Goal: Task Accomplishment & Management: Manage account settings

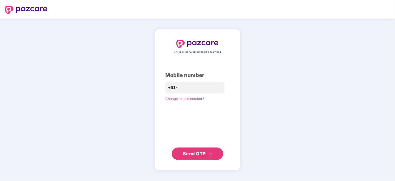
click at [267, 120] on div "YOUR EMPLOYEE BENEFITS PARTNER Mobile number +91 Change mobile number? Send OTP" at bounding box center [197, 100] width 395 height 163
click at [182, 86] on input "number" at bounding box center [201, 88] width 42 height 8
type input "**********"
click at [194, 154] on span "Send OTP" at bounding box center [194, 153] width 23 height 5
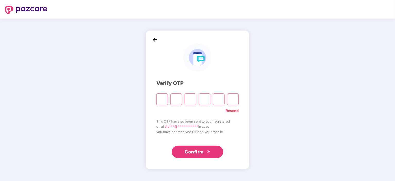
type input "*"
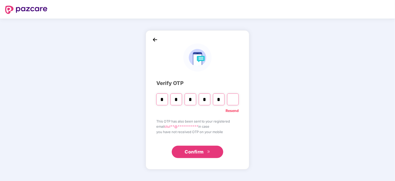
type input "*"
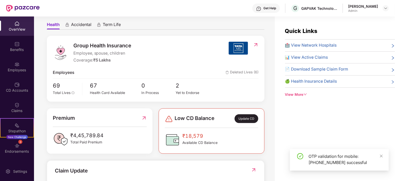
scroll to position [103, 0]
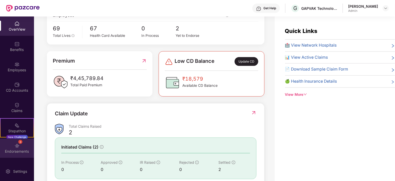
click at [25, 148] on div "3 Endorsements" at bounding box center [17, 148] width 34 height 19
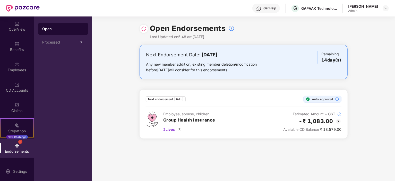
click at [181, 64] on div "Any new member addition, existing member deletion/modification before [DATE] wi…" at bounding box center [209, 67] width 127 height 11
click at [199, 64] on div "Any new member addition, existing member deletion/modification before [DATE] wi…" at bounding box center [209, 67] width 127 height 11
click at [226, 64] on div "Any new member addition, existing member deletion/modification before [DATE] wi…" at bounding box center [209, 67] width 127 height 11
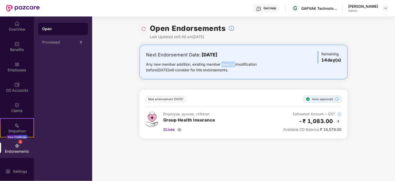
click at [226, 64] on div "Any new member addition, existing member deletion/modification before [DATE] wi…" at bounding box center [209, 67] width 127 height 11
click at [242, 63] on div "Any new member addition, existing member deletion/modification before [DATE] wi…" at bounding box center [209, 67] width 127 height 11
drag, startPoint x: 146, startPoint y: 64, endPoint x: 246, endPoint y: 72, distance: 99.8
click at [246, 72] on div "Any new member addition, existing member deletion/modification before [DATE] wi…" at bounding box center [209, 67] width 127 height 11
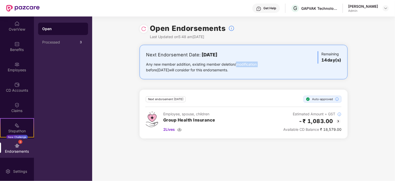
click at [247, 72] on div "Any new member addition, existing member deletion/modification before [DATE] wi…" at bounding box center [209, 67] width 127 height 11
drag, startPoint x: 321, startPoint y: 53, endPoint x: 342, endPoint y: 59, distance: 21.6
click at [342, 59] on div "Next Endorsement Date: [DATE] Any new member addition, existing member deletion…" at bounding box center [244, 62] width 208 height 35
drag, startPoint x: 284, startPoint y: 129, endPoint x: 343, endPoint y: 131, distance: 59.1
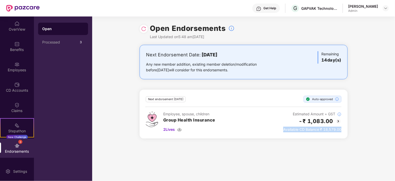
click at [343, 131] on div "Next endorsement [DATE] Auto-approved Employee, spouse, children Group Health I…" at bounding box center [244, 114] width 208 height 49
click at [272, 131] on div "Employee, spouse, children Group Health Insurance 2 Lives Estimated Amount + GS…" at bounding box center [244, 121] width 196 height 21
click at [293, 129] on span "Available CD Balance" at bounding box center [302, 129] width 36 height 4
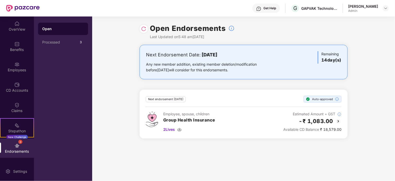
click at [216, 135] on div "Next endorsement [DATE] Auto-approved Employee, spouse, children Group Health I…" at bounding box center [244, 114] width 208 height 49
drag, startPoint x: 172, startPoint y: 129, endPoint x: 219, endPoint y: 131, distance: 47.2
click at [219, 131] on div "Employee, spouse, children Group Health Insurance 2 Lives Estimated Amount + GS…" at bounding box center [244, 121] width 196 height 21
click at [181, 129] on img at bounding box center [180, 130] width 4 height 4
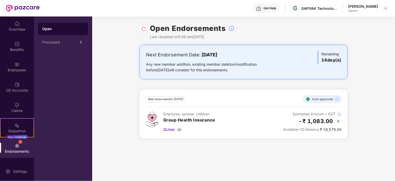
click at [299, 129] on span "Available CD Balance" at bounding box center [302, 129] width 36 height 4
click at [331, 131] on div "Available CD Balance ₹ 18,579.00" at bounding box center [313, 130] width 58 height 6
drag, startPoint x: 324, startPoint y: 129, endPoint x: 342, endPoint y: 129, distance: 18.6
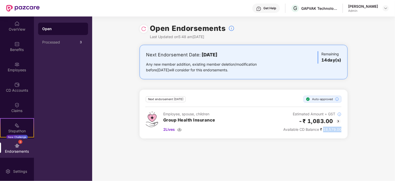
click at [342, 129] on div "Next endorsement [DATE] Auto-approved Employee, spouse, children Group Health I…" at bounding box center [244, 114] width 208 height 49
click at [284, 129] on span "Available CD Balance" at bounding box center [302, 129] width 36 height 4
click at [21, 91] on div "CD Accounts" at bounding box center [17, 90] width 34 height 5
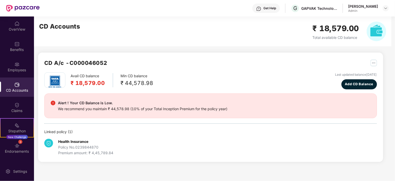
click at [138, 75] on div "Min CD balance ₹ 44,578.98" at bounding box center [137, 80] width 33 height 14
click at [92, 75] on div "Avail CD balance ₹ 18,579.00" at bounding box center [92, 80] width 43 height 14
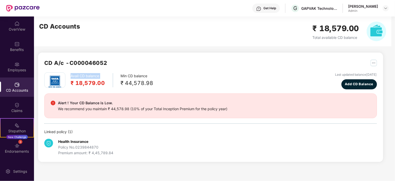
click at [92, 75] on div "Avail CD balance ₹ 18,579.00" at bounding box center [92, 80] width 43 height 14
drag, startPoint x: 121, startPoint y: 76, endPoint x: 150, endPoint y: 75, distance: 28.6
click at [150, 75] on div "Min CD balance ₹ 44,578.98" at bounding box center [137, 80] width 33 height 14
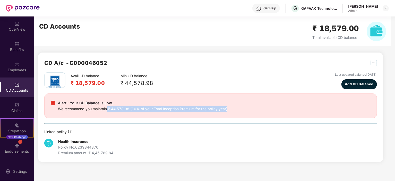
drag, startPoint x: 108, startPoint y: 107, endPoint x: 240, endPoint y: 109, distance: 132.2
click at [240, 109] on div "Alert ! Your CD Balance is Low. We recommend you maintain ₹ 44,578.98 (10% of y…" at bounding box center [211, 106] width 320 height 12
click at [147, 115] on div "Alert ! Your CD Balance is Low. We recommend you maintain ₹ 44,578.98 (10% of y…" at bounding box center [210, 106] width 333 height 25
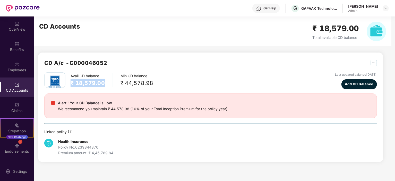
drag, startPoint x: 71, startPoint y: 82, endPoint x: 107, endPoint y: 81, distance: 36.4
click at [107, 81] on div "Avail CD balance ₹ 18,579.00" at bounding box center [92, 80] width 43 height 14
click at [374, 64] on img "button" at bounding box center [374, 63] width 6 height 6
click at [202, 70] on div "CD A/c - C000046052" at bounding box center [210, 66] width 333 height 14
click at [86, 75] on div "Avail CD balance ₹ 18,579.00" at bounding box center [92, 80] width 43 height 14
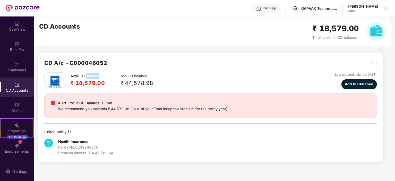
click at [86, 75] on div "Avail CD balance ₹ 18,579.00" at bounding box center [92, 80] width 43 height 14
drag, startPoint x: 39, startPoint y: 26, endPoint x: 46, endPoint y: 26, distance: 7.7
click at [46, 26] on div "CD Accounts ₹ 18,579.00 Total available CD balance" at bounding box center [213, 31] width 358 height 30
copy h2 "CD"
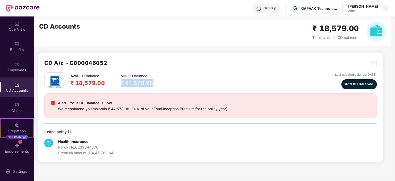
drag, startPoint x: 120, startPoint y: 84, endPoint x: 172, endPoint y: 80, distance: 52.7
click at [172, 80] on div "Avail CD balance ₹ 18,579.00 Min CD balance ₹ 44,578.98 Last updated balance [D…" at bounding box center [210, 80] width 333 height 17
click at [76, 81] on h2 "₹ 18,579.00" at bounding box center [88, 83] width 35 height 9
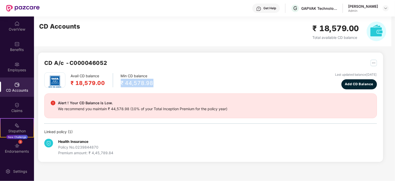
drag, startPoint x: 119, startPoint y: 81, endPoint x: 175, endPoint y: 82, distance: 56.2
click at [175, 82] on div "Avail CD balance ₹ 18,579.00 Min CD balance ₹ 44,578.98 Last updated balance [D…" at bounding box center [210, 80] width 333 height 17
click at [70, 143] on b "Health Insurance" at bounding box center [73, 141] width 30 height 4
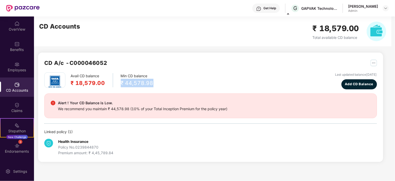
drag, startPoint x: 122, startPoint y: 83, endPoint x: 160, endPoint y: 80, distance: 38.0
click at [160, 80] on div "Avail CD balance ₹ 18,579.00 Min CD balance ₹ 44,578.98 Last updated balance [D…" at bounding box center [210, 80] width 333 height 17
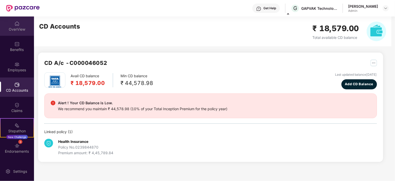
click at [18, 29] on div "OverView" at bounding box center [17, 29] width 34 height 5
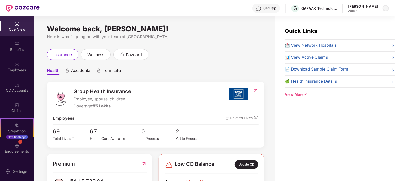
click at [385, 8] on img at bounding box center [386, 8] width 4 height 4
click at [7, 25] on div "OverView" at bounding box center [17, 25] width 34 height 19
click at [15, 45] on img at bounding box center [16, 43] width 5 height 5
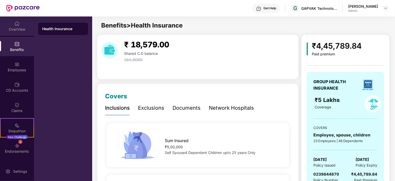
click at [16, 30] on div "OverView" at bounding box center [17, 29] width 34 height 5
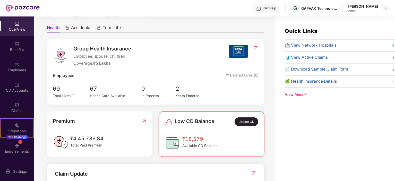
scroll to position [129, 0]
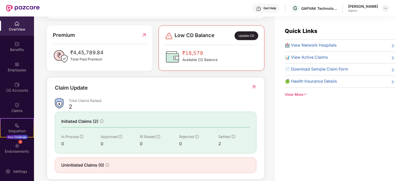
click at [385, 8] on img at bounding box center [386, 8] width 4 height 4
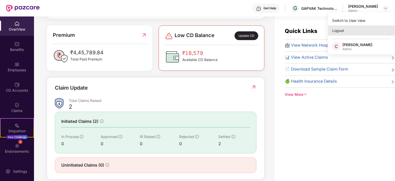
click at [341, 29] on div "Logout" at bounding box center [361, 31] width 67 height 10
